Goal: Check status: Check status

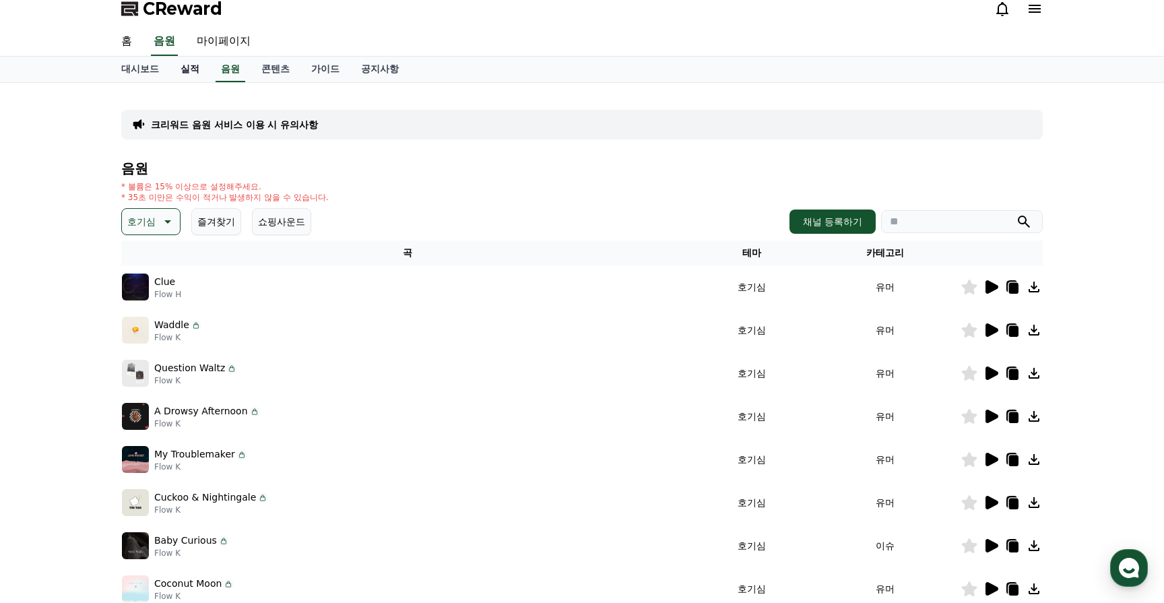
click at [179, 66] on link "실적" at bounding box center [190, 70] width 40 height 26
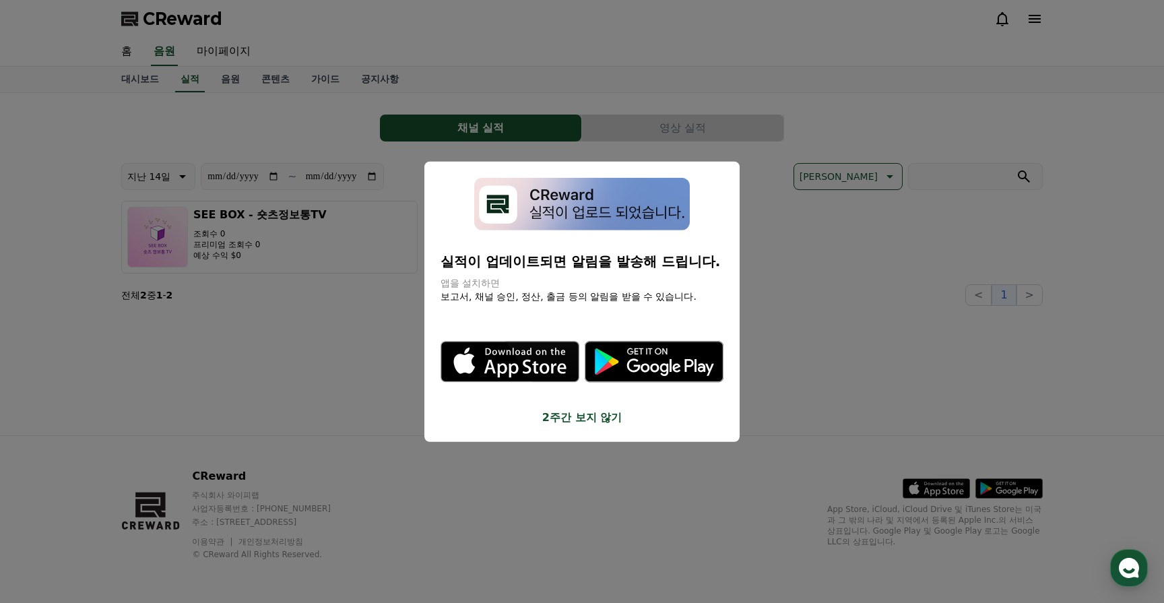
click at [589, 416] on button "2주간 보지 않기" at bounding box center [582, 418] width 283 height 16
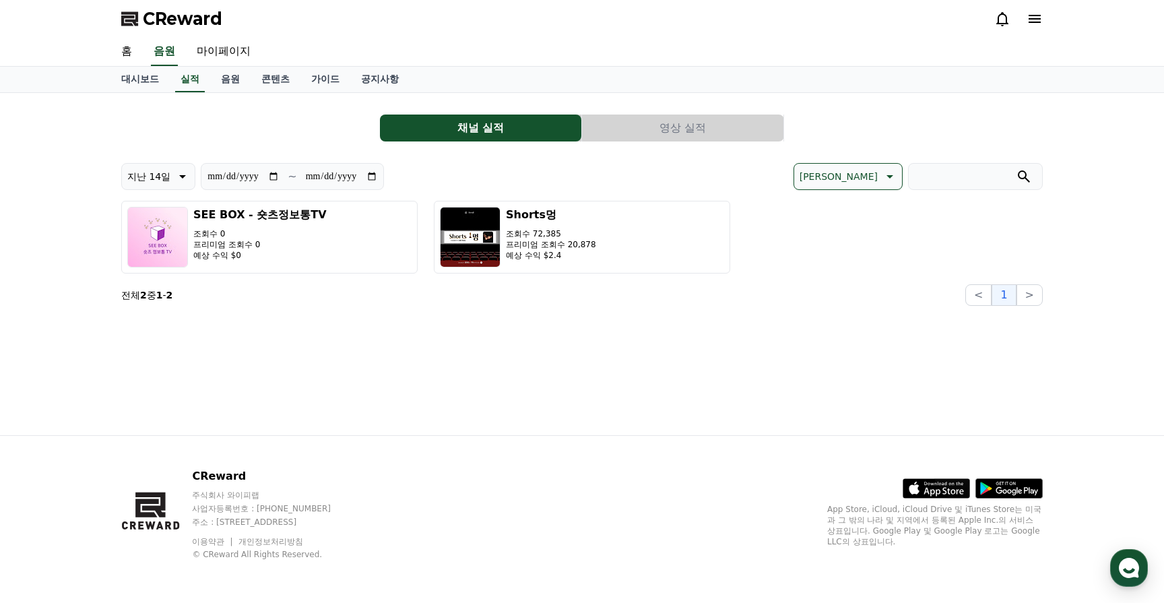
click at [645, 127] on button "영상 실적" at bounding box center [682, 128] width 201 height 27
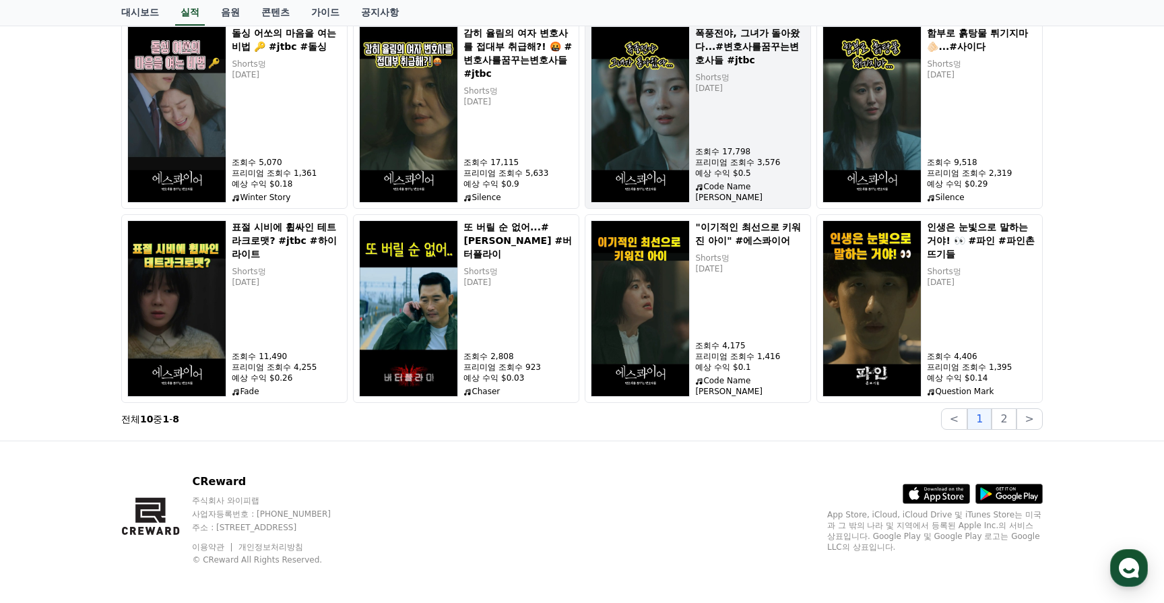
scroll to position [178, 0]
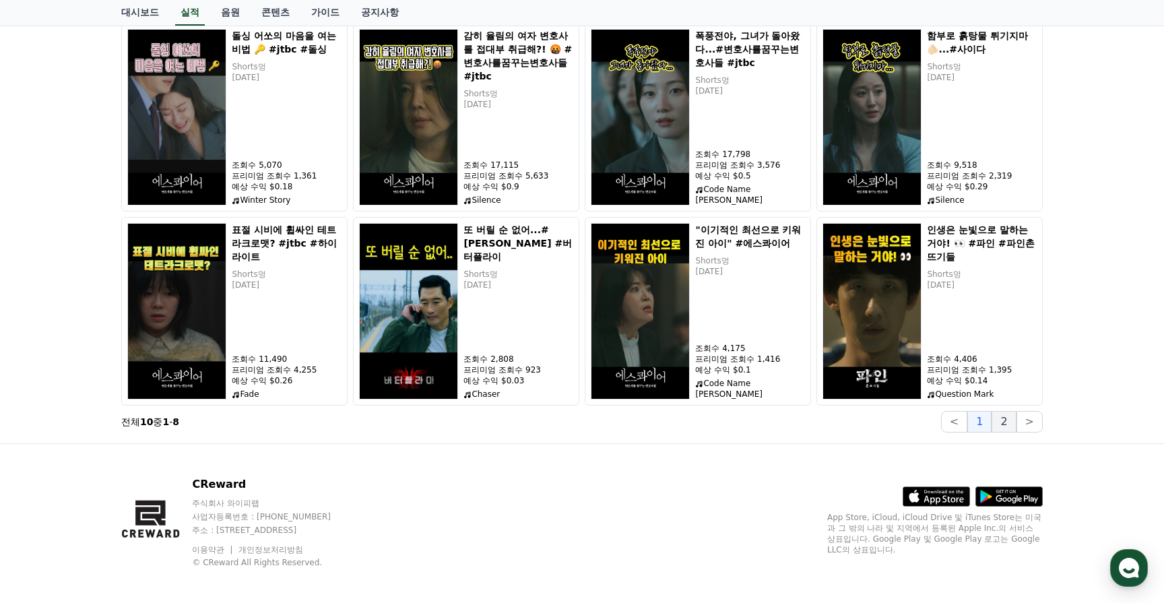
click at [1017, 418] on button "2" at bounding box center [1030, 422] width 26 height 22
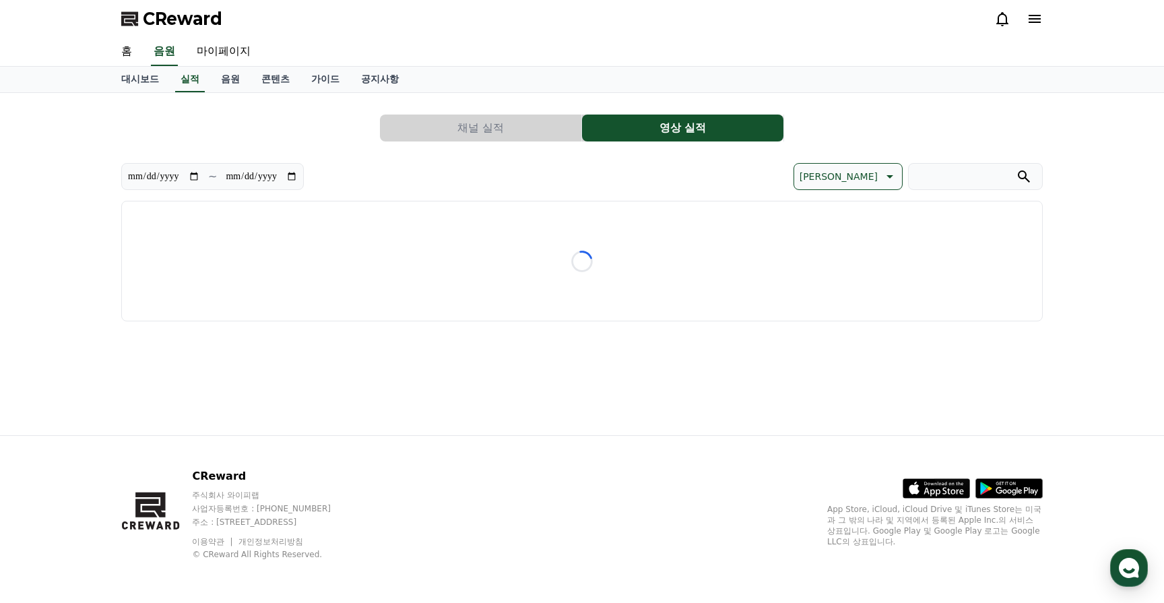
scroll to position [0, 0]
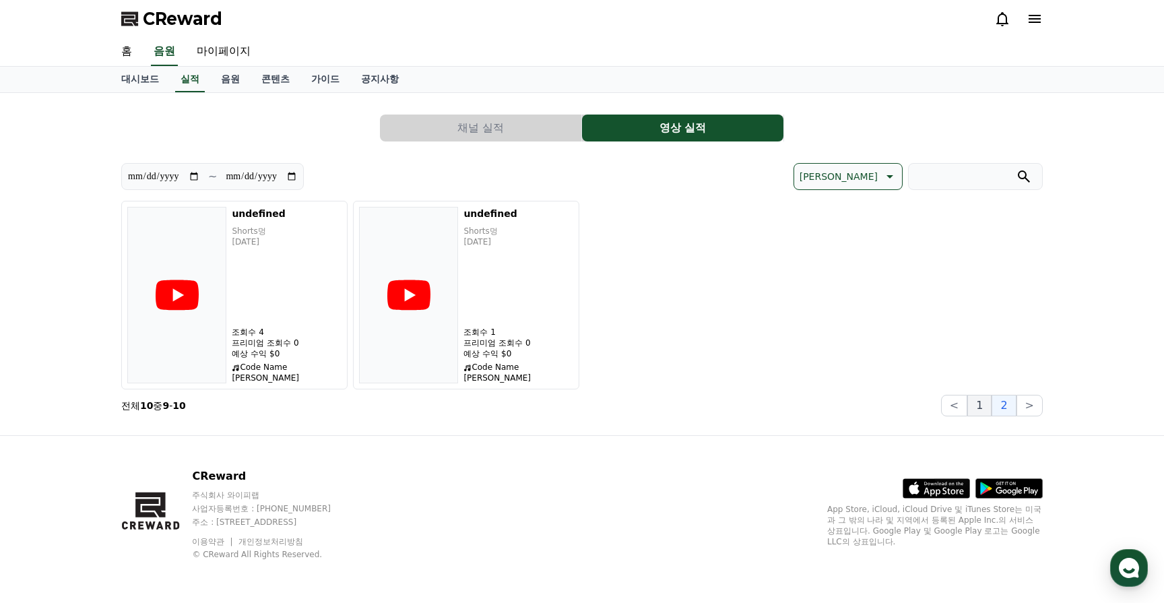
click at [974, 404] on button "1" at bounding box center [979, 406] width 24 height 22
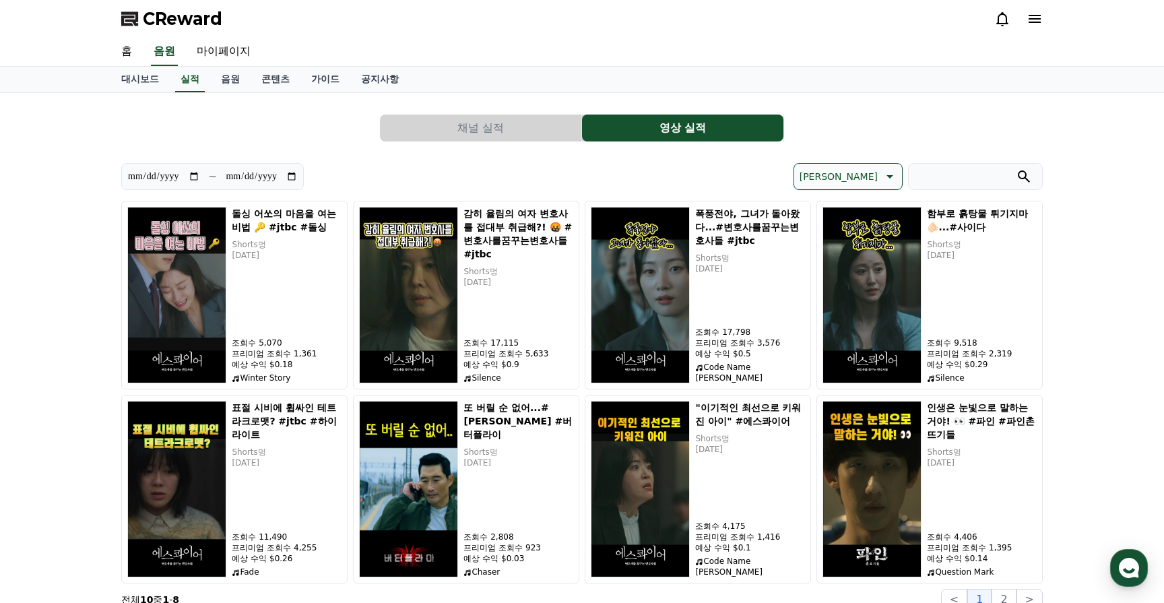
click at [1040, 16] on icon at bounding box center [1035, 19] width 16 height 16
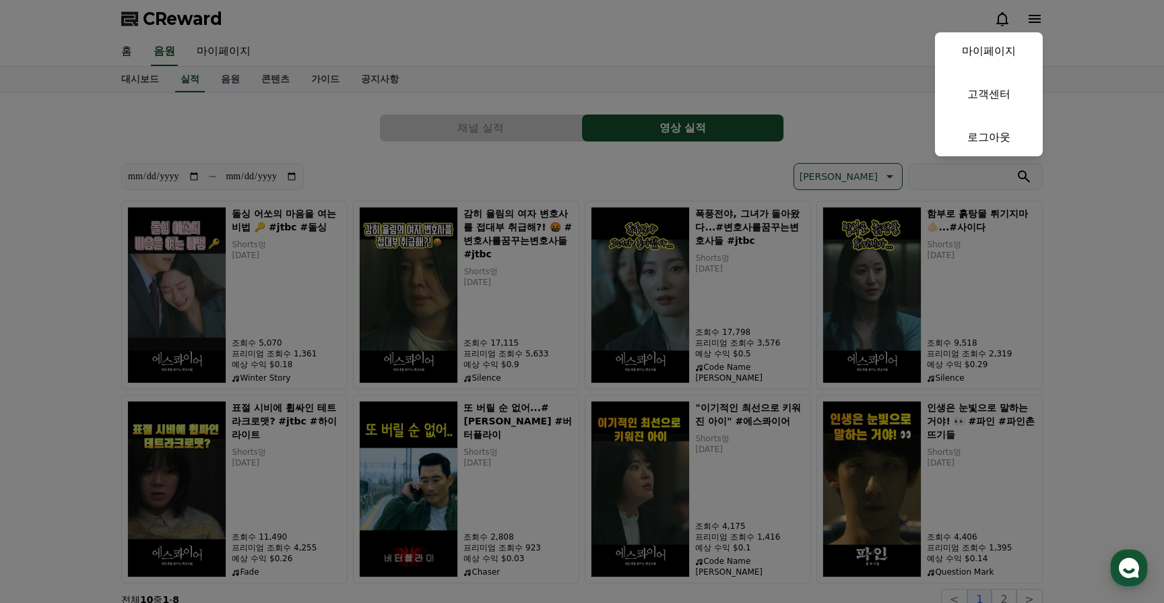
click at [1040, 16] on button "close" at bounding box center [582, 301] width 1164 height 603
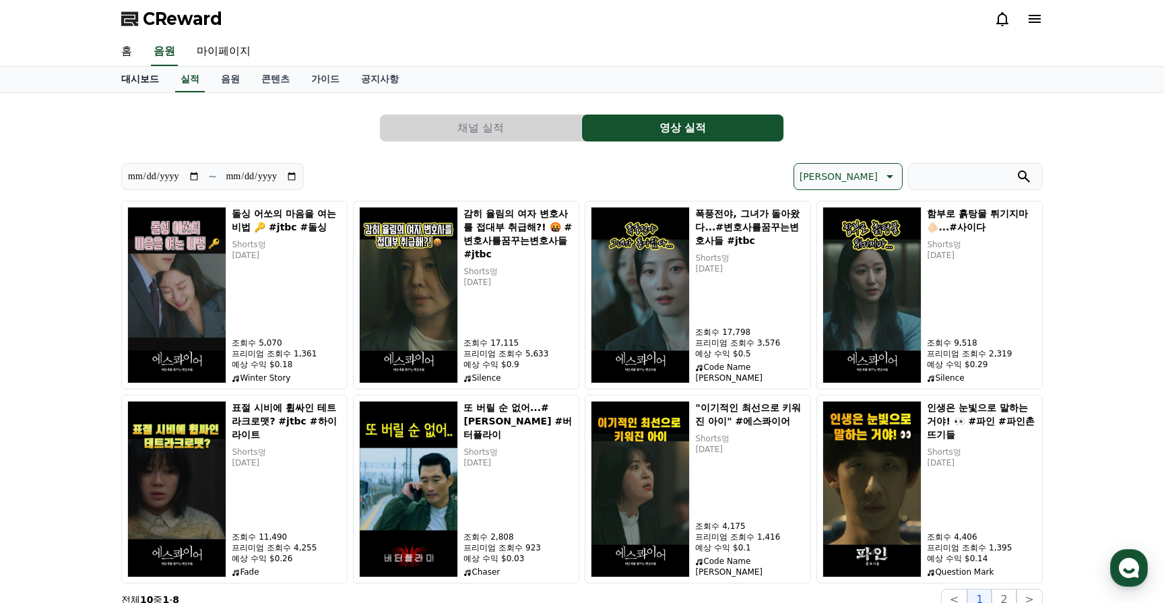
click at [135, 79] on link "대시보드" at bounding box center [139, 80] width 59 height 26
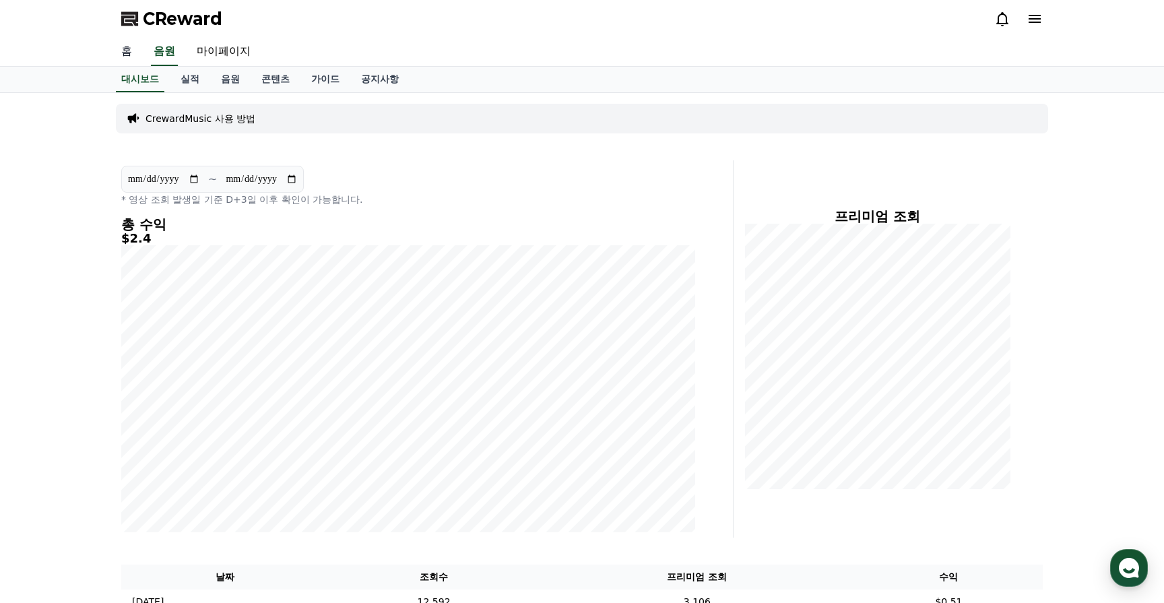
click at [125, 57] on link "홈" at bounding box center [126, 52] width 32 height 28
